Goal: Task Accomplishment & Management: Use online tool/utility

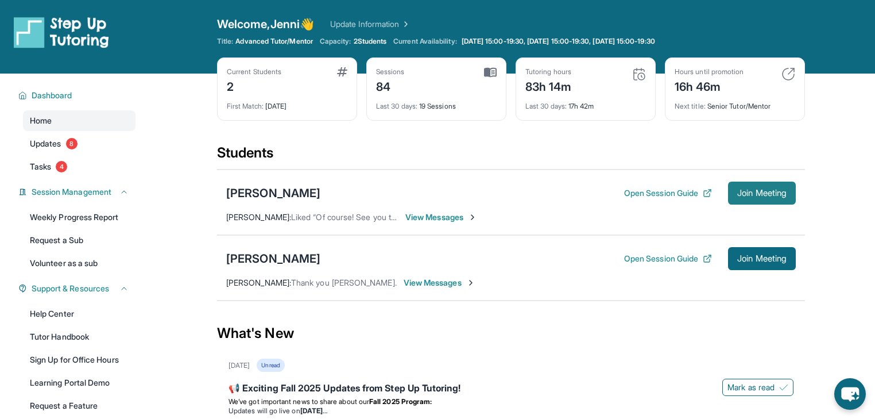
click at [796, 204] on button "Join Meeting" at bounding box center [762, 192] width 68 height 23
click at [787, 196] on span "Join Meeting" at bounding box center [761, 193] width 49 height 7
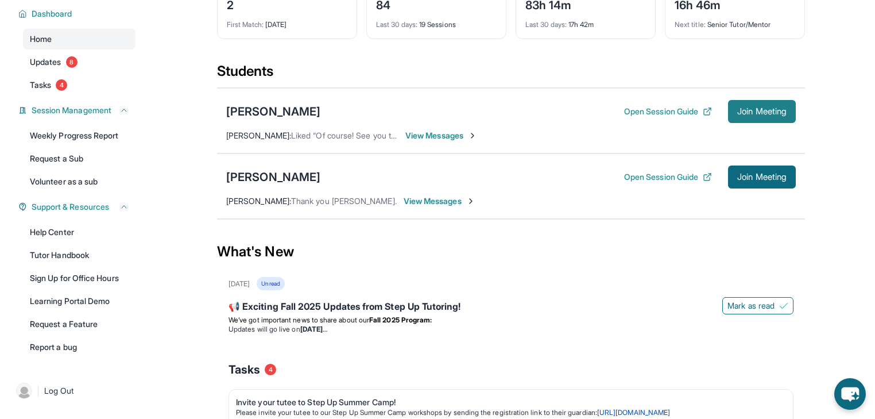
scroll to position [61, 0]
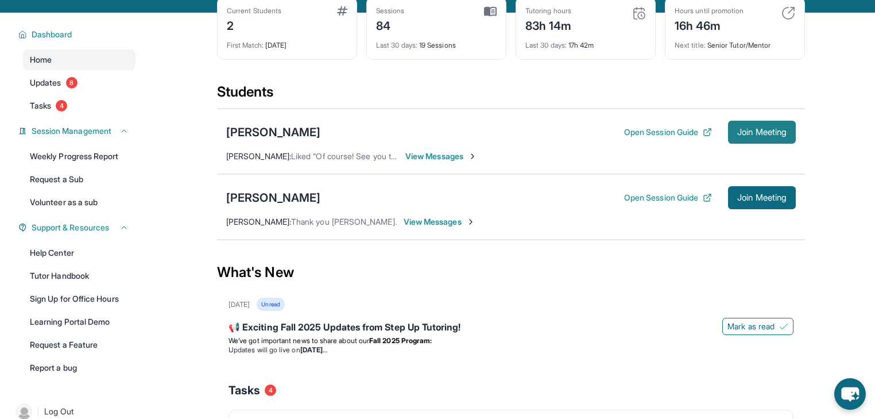
click at [787, 136] on span "Join Meeting" at bounding box center [761, 132] width 49 height 7
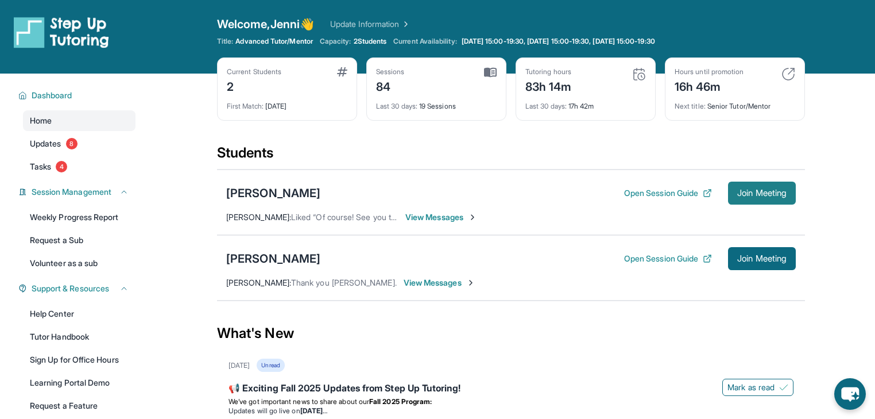
click at [796, 204] on button "Join Meeting" at bounding box center [762, 192] width 68 height 23
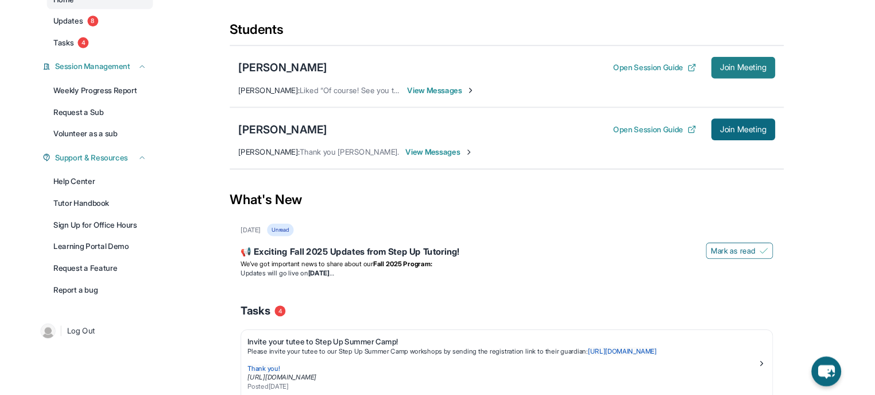
scroll to position [122, 0]
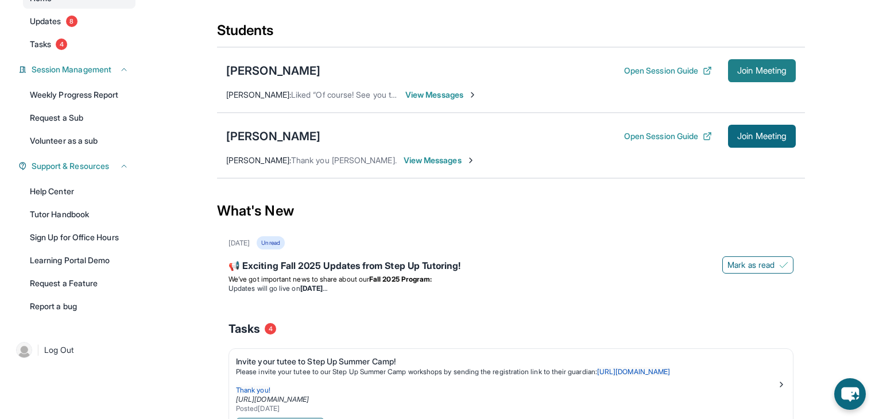
click at [787, 74] on span "Join Meeting" at bounding box center [761, 70] width 49 height 7
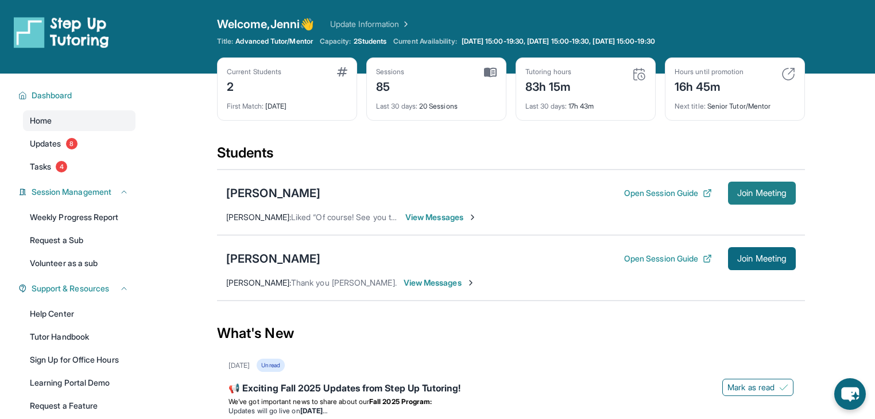
click at [787, 196] on span "Join Meeting" at bounding box center [761, 193] width 49 height 7
